Goal: Communication & Community: Answer question/provide support

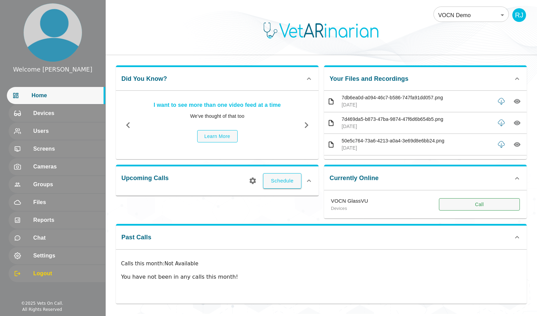
click at [474, 202] on button "Call" at bounding box center [479, 205] width 81 height 13
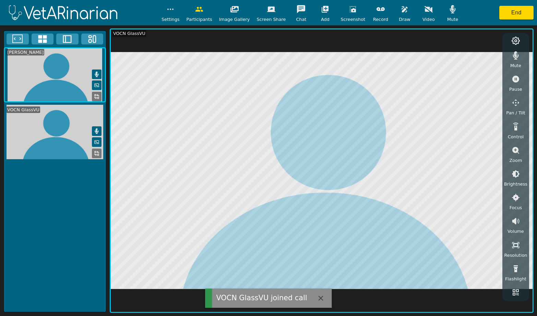
click at [449, 7] on icon "button" at bounding box center [452, 9] width 8 height 8
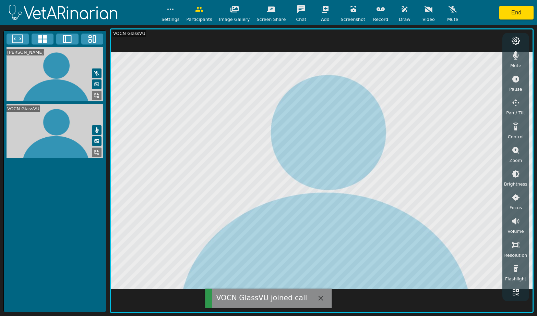
click at [515, 57] on icon "button" at bounding box center [516, 55] width 6 height 8
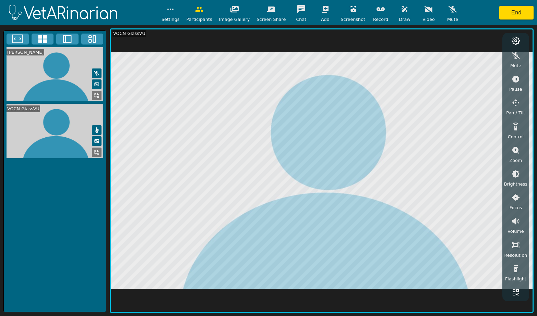
click at [505, 62] on div "Mute Pause Pan / Tilt Control Zoom Brightness Focus Volume Resolution Flashligh…" at bounding box center [515, 171] width 23 height 253
click at [510, 8] on button "End" at bounding box center [516, 13] width 34 height 14
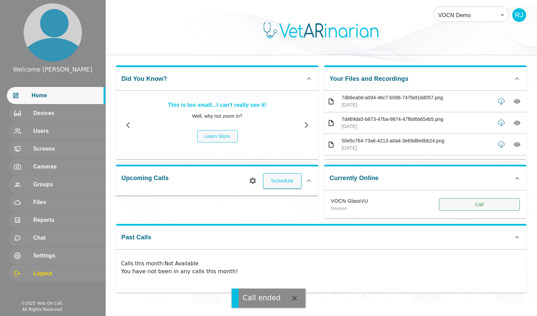
click at [474, 199] on button "Call" at bounding box center [479, 205] width 81 height 13
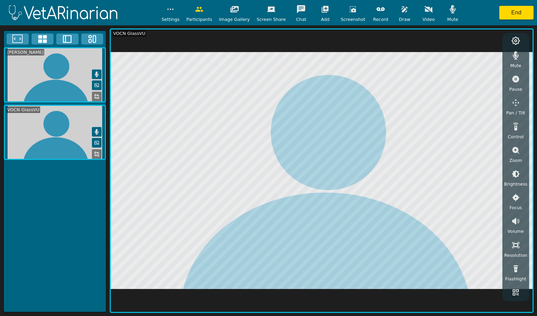
click at [444, 14] on button "button" at bounding box center [452, 9] width 17 height 14
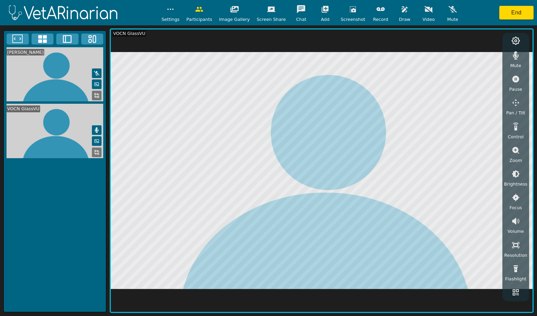
click at [519, 57] on button "button" at bounding box center [515, 56] width 17 height 14
click at [521, 151] on button "button" at bounding box center [515, 151] width 17 height 14
click at [514, 181] on button "button" at bounding box center [515, 188] width 17 height 14
click at [516, 176] on icon "button" at bounding box center [516, 174] width 6 height 6
click at [349, 14] on button "button" at bounding box center [352, 9] width 17 height 14
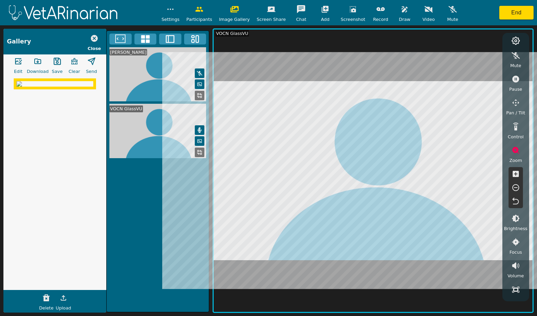
click at [54, 63] on icon "button" at bounding box center [57, 61] width 8 height 8
click at [56, 64] on icon "button" at bounding box center [57, 61] width 8 height 8
click at [40, 64] on icon "button" at bounding box center [38, 61] width 6 height 5
click at [521, 11] on button "End" at bounding box center [516, 13] width 34 height 14
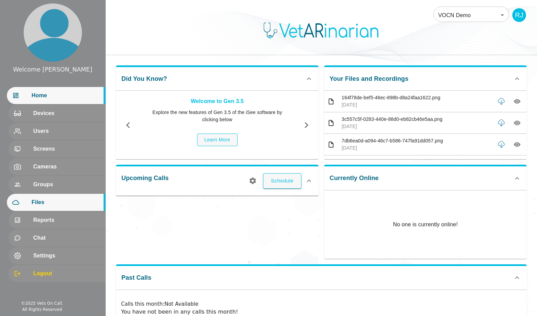
click at [46, 197] on div "Files" at bounding box center [56, 202] width 98 height 17
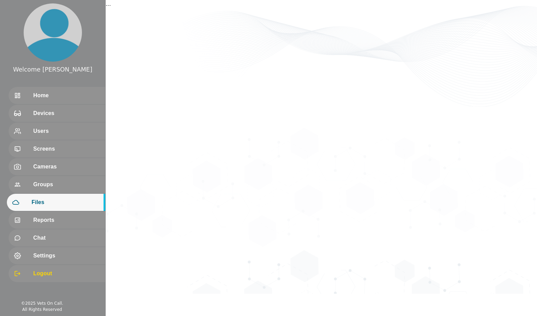
click at [46, 197] on div "Files" at bounding box center [56, 202] width 98 height 17
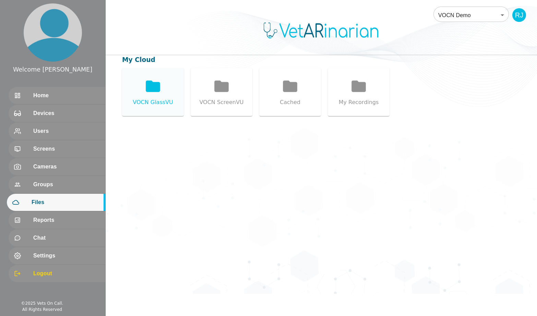
click at [145, 90] on icon at bounding box center [152, 86] width 17 height 17
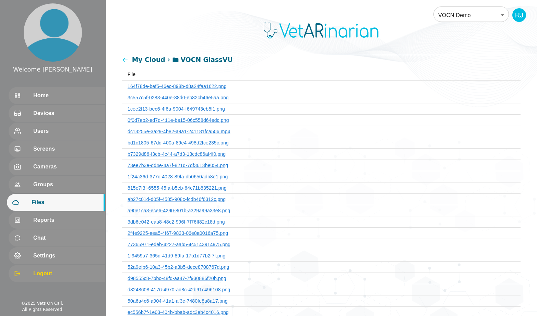
click at [145, 90] on th "164f78de-bef5-46ec-898b-d8a24faa1622.png" at bounding box center [321, 86] width 398 height 11
click at [153, 87] on link "164f78de-bef5-46ec-898b-d8a24faa1622.png" at bounding box center [177, 86] width 99 height 5
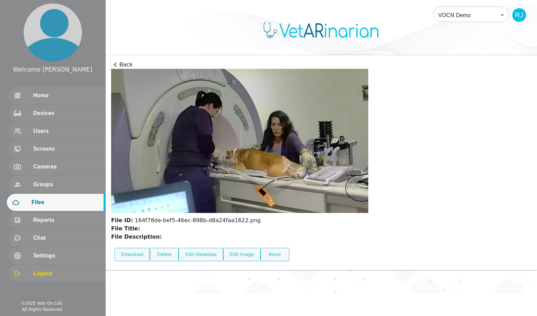
click at [153, 225] on div "File Title:" at bounding box center [239, 229] width 257 height 8
click at [139, 259] on button "Download" at bounding box center [132, 254] width 35 height 13
click at [51, 95] on span "Home" at bounding box center [66, 96] width 68 height 8
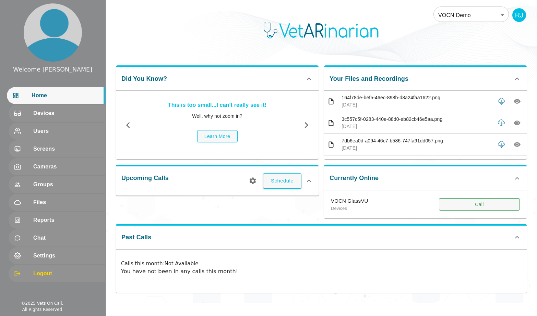
click at [476, 203] on button "Call" at bounding box center [479, 205] width 81 height 13
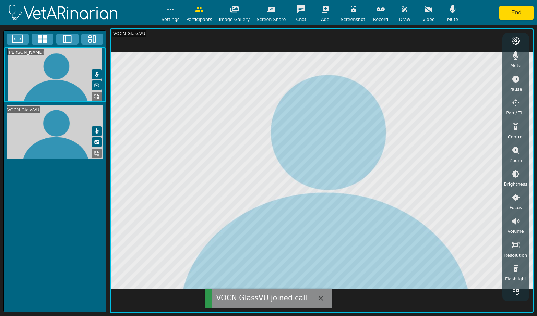
click at [447, 16] on span "Mute" at bounding box center [452, 19] width 11 height 7
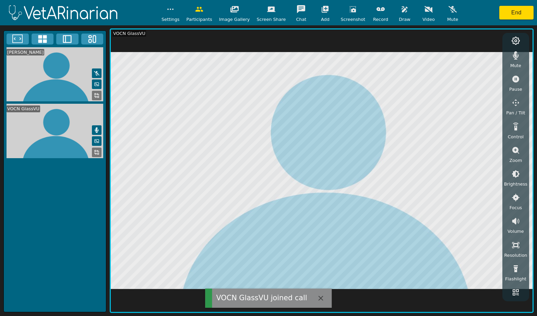
click at [517, 55] on icon "button" at bounding box center [516, 55] width 8 height 8
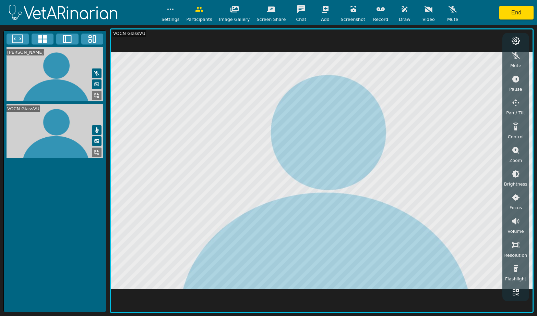
click at [515, 148] on icon "button" at bounding box center [516, 150] width 8 height 8
click at [514, 174] on icon "button" at bounding box center [516, 174] width 8 height 8
click at [349, 12] on icon "button" at bounding box center [353, 9] width 8 height 8
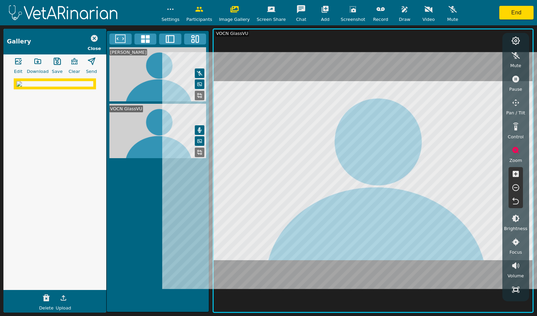
click at [39, 64] on icon "button" at bounding box center [38, 61] width 8 height 8
click at [397, 14] on button "button" at bounding box center [404, 9] width 17 height 14
click at [60, 87] on img at bounding box center [54, 83] width 77 height 5
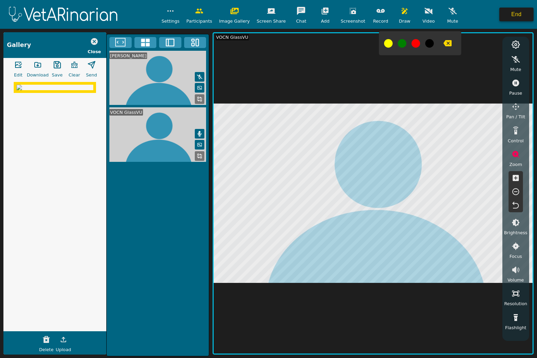
click at [515, 16] on button "End" at bounding box center [516, 15] width 34 height 14
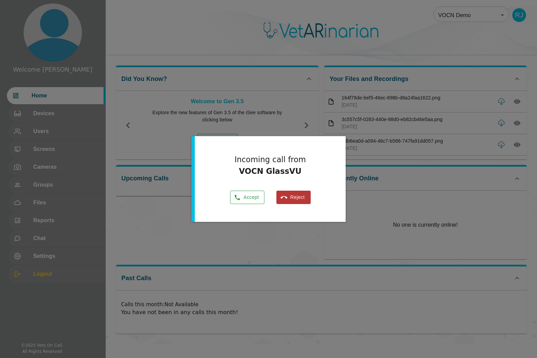
click at [248, 201] on button "Accept" at bounding box center [247, 197] width 34 height 13
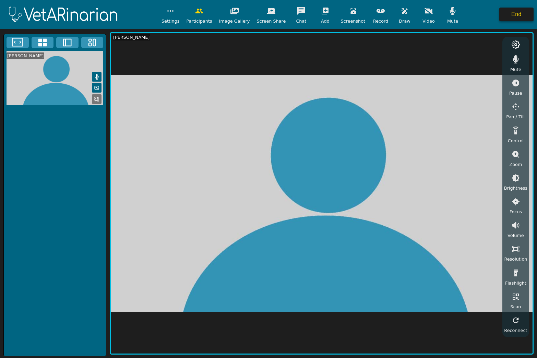
click at [526, 15] on button "End" at bounding box center [516, 15] width 34 height 14
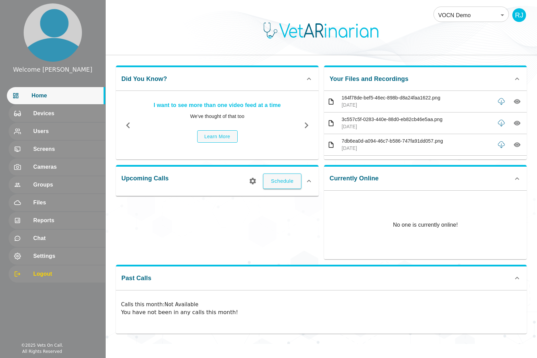
click at [136, 60] on div "Did You Know? I want to see more than one video feed at a time We've thought of…" at bounding box center [214, 110] width 208 height 100
